Goal: Information Seeking & Learning: Learn about a topic

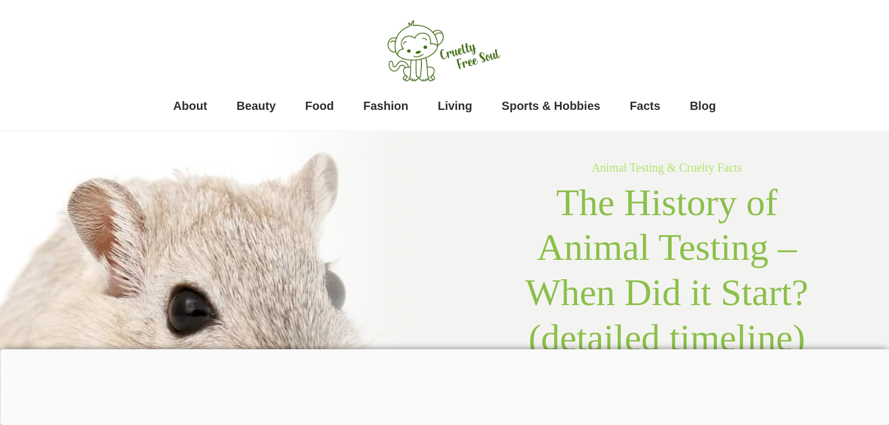
drag, startPoint x: 557, startPoint y: 262, endPoint x: 586, endPoint y: 318, distance: 63.4
click at [586, 318] on span "The History of Animal Testing – When Did it Start? (detailed timeline)" at bounding box center [666, 270] width 283 height 177
drag, startPoint x: 586, startPoint y: 318, endPoint x: 471, endPoint y: 259, distance: 129.3
click at [471, 259] on div "Animal Testing & Cruelty Facts The History of Animal Testing – When Did it Star…" at bounding box center [667, 403] width 445 height 544
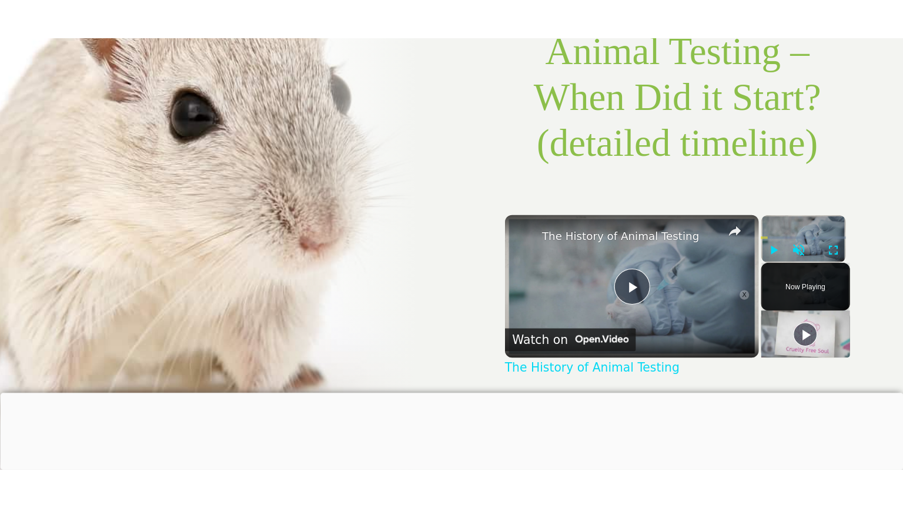
scroll to position [237, 0]
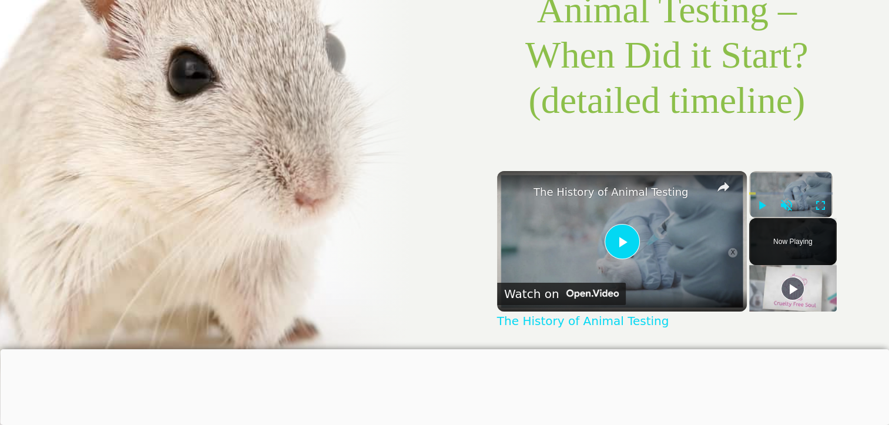
click at [611, 222] on img "Video Player" at bounding box center [622, 241] width 250 height 140
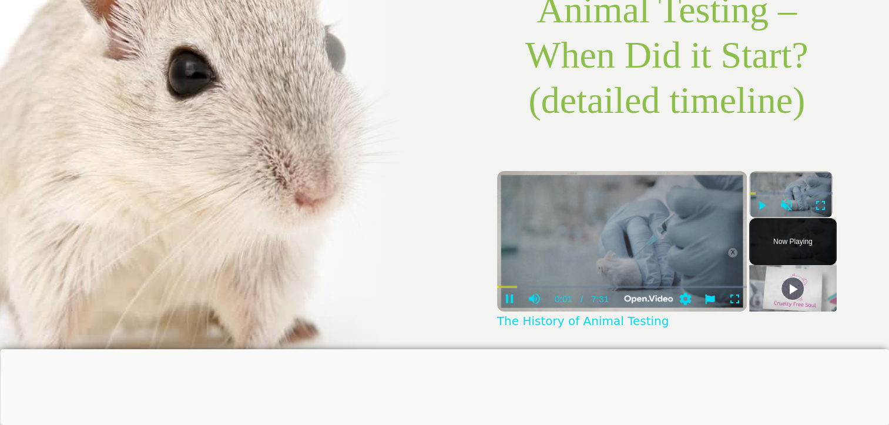
click at [733, 308] on video "Please enable JavaScript" at bounding box center [802, 289] width 150 height 85
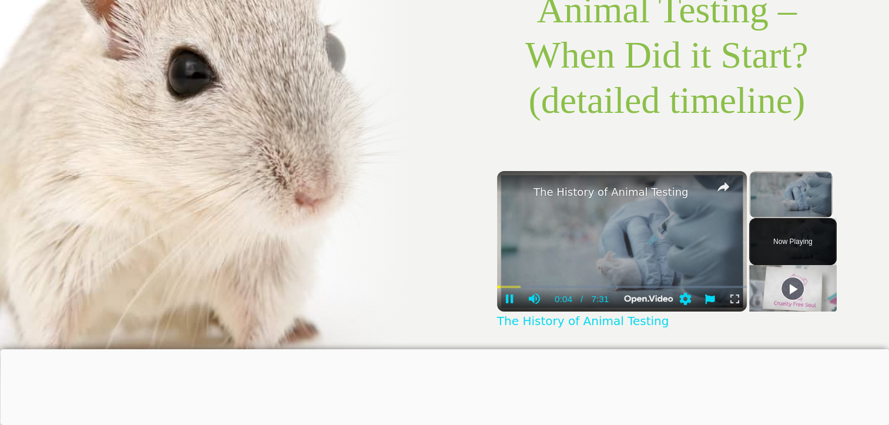
click at [735, 300] on span "Video Player" at bounding box center [734, 299] width 25 height 12
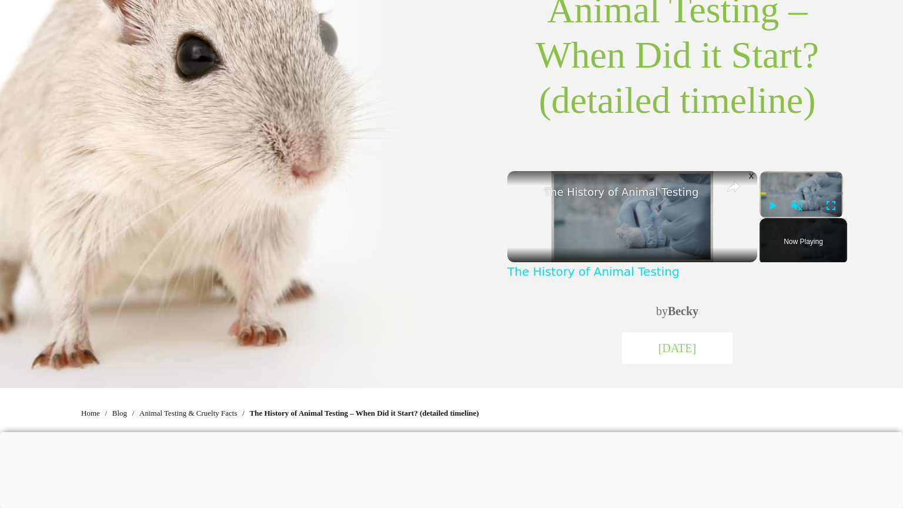
scroll to position [0, 0]
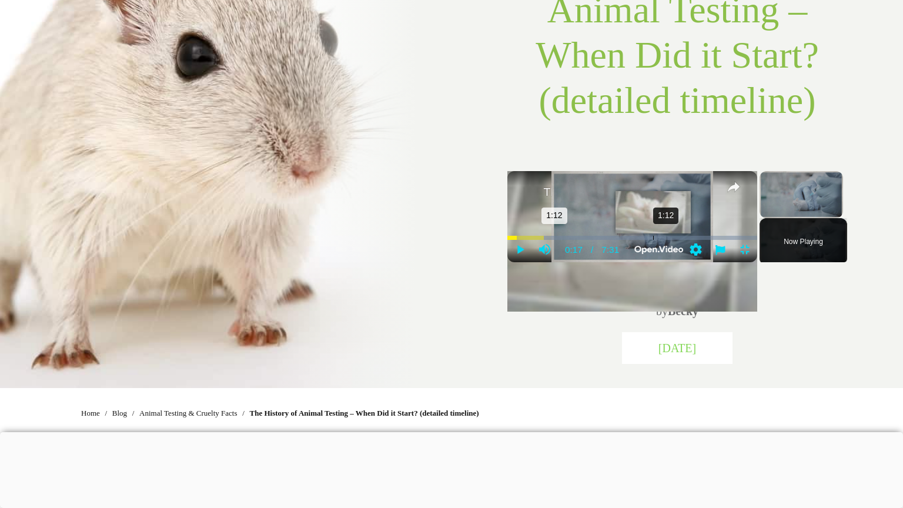
click at [653, 239] on div "1:12" at bounding box center [653, 237] width 1 height 4
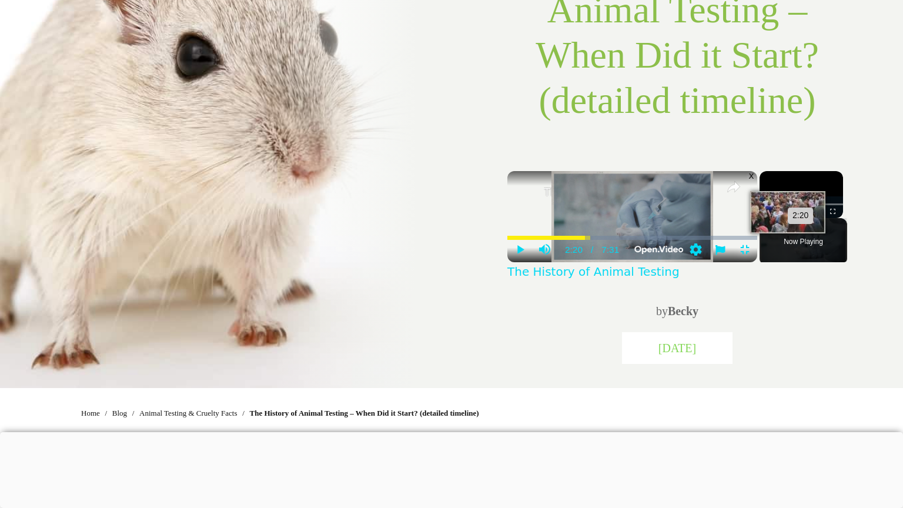
click at [507, 243] on div "2:20 2:20" at bounding box center [632, 237] width 250 height 12
